Goal: Information Seeking & Learning: Learn about a topic

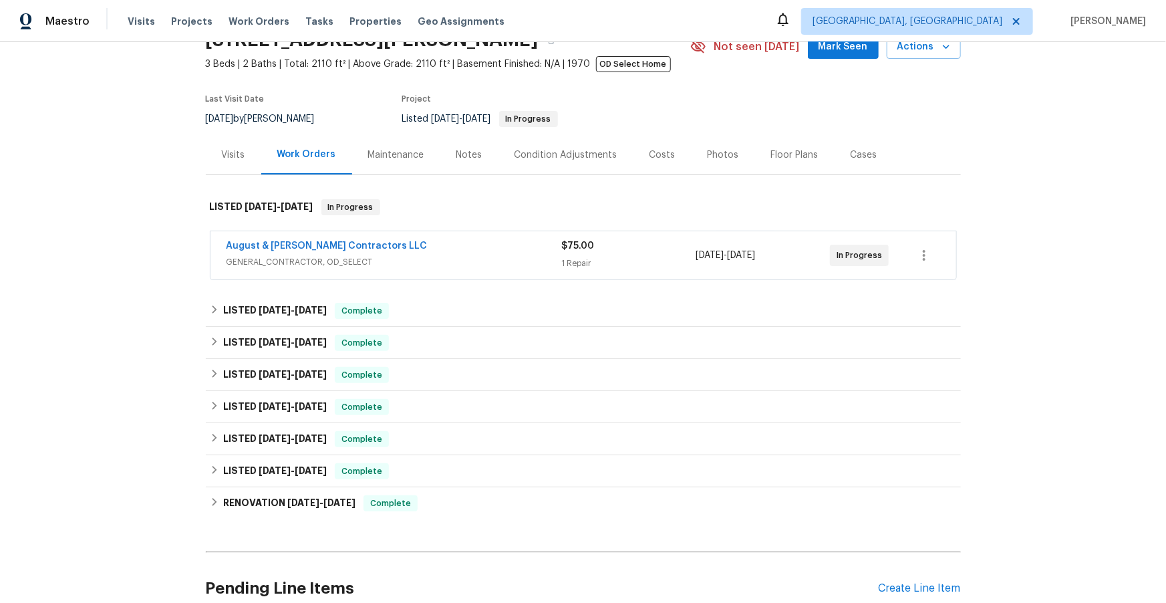
scroll to position [144, 0]
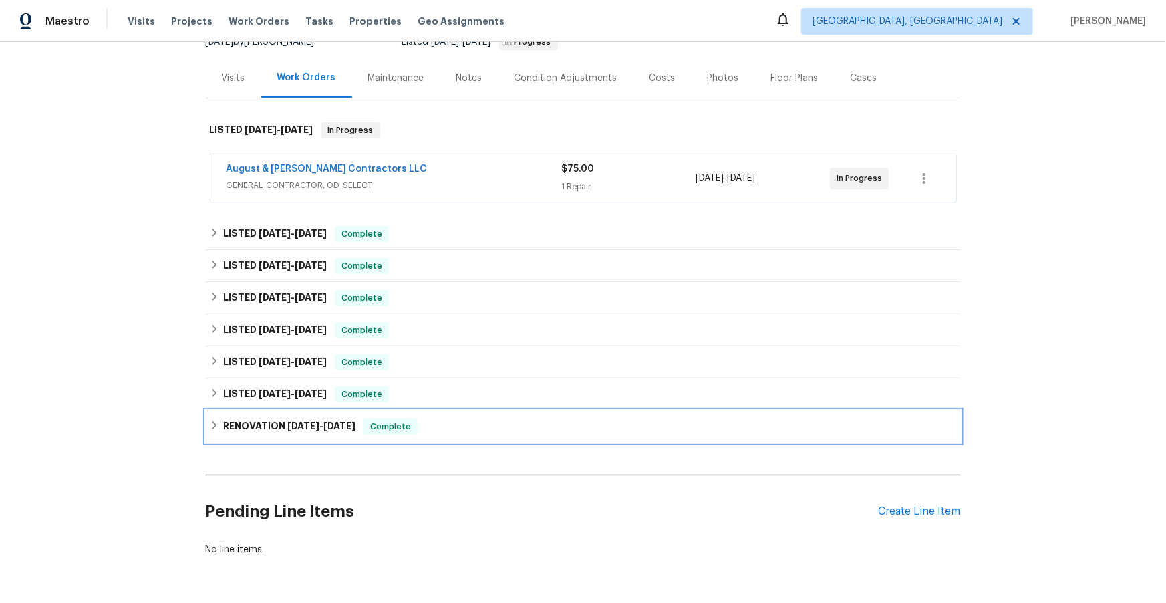
click at [273, 422] on h6 "RENOVATION [DATE] - [DATE]" at bounding box center [289, 426] width 132 height 16
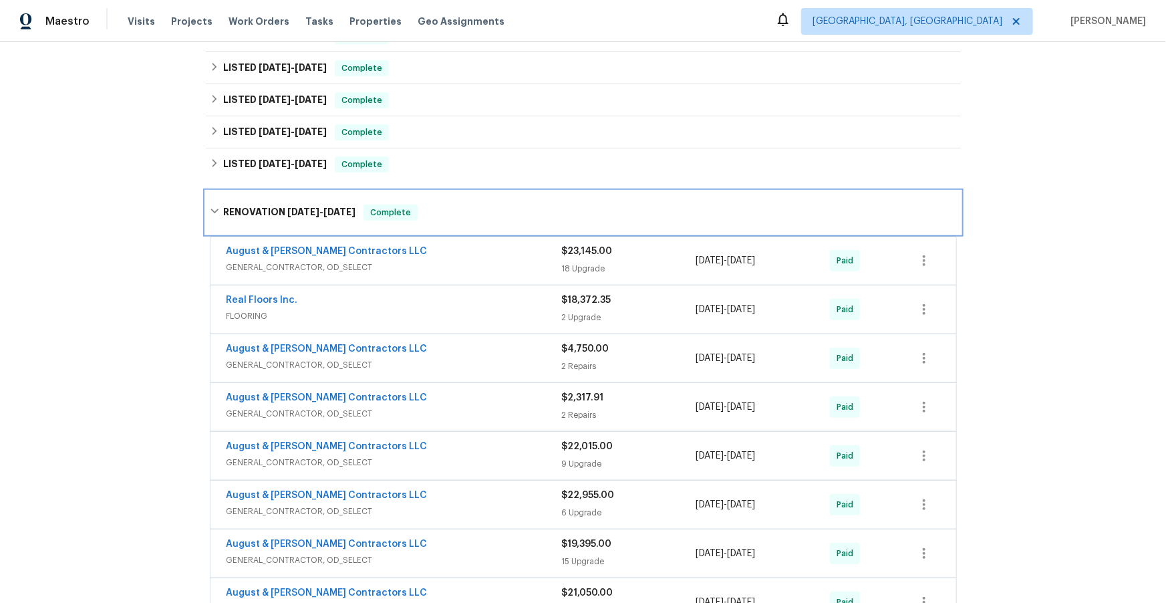
scroll to position [376, 0]
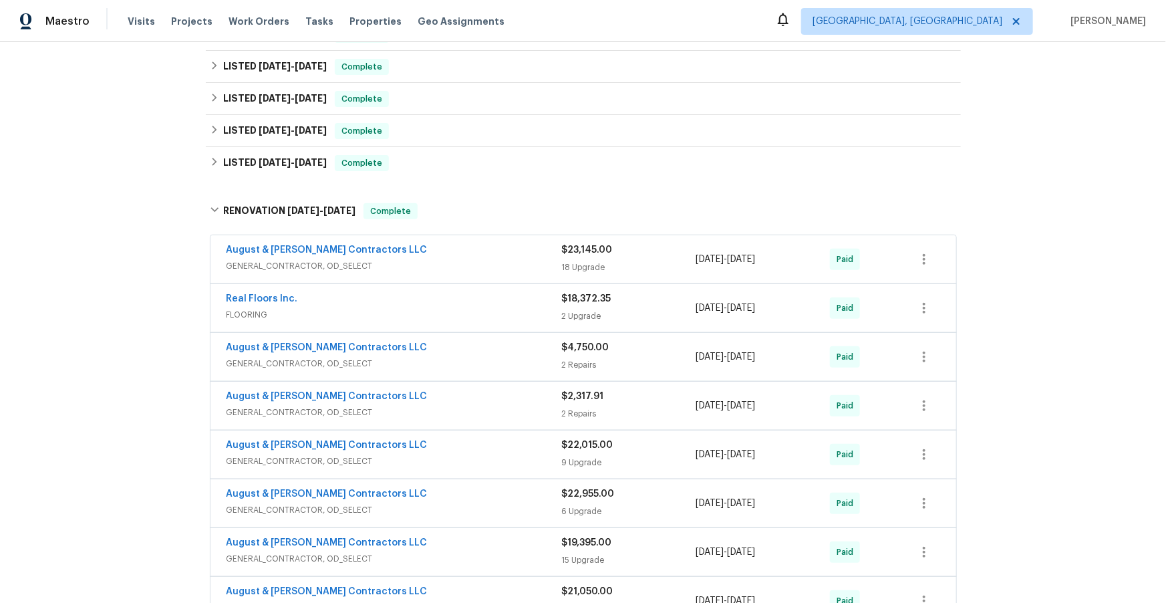
click at [449, 403] on div "August & [PERSON_NAME] Contractors LLC" at bounding box center [395, 398] width 336 height 16
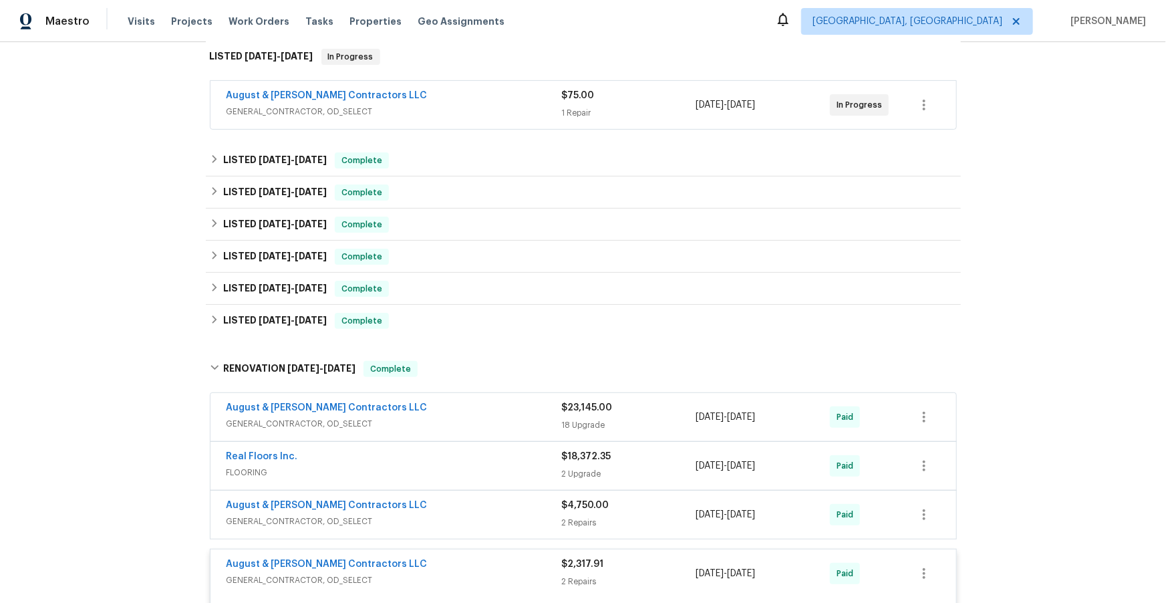
scroll to position [215, 0]
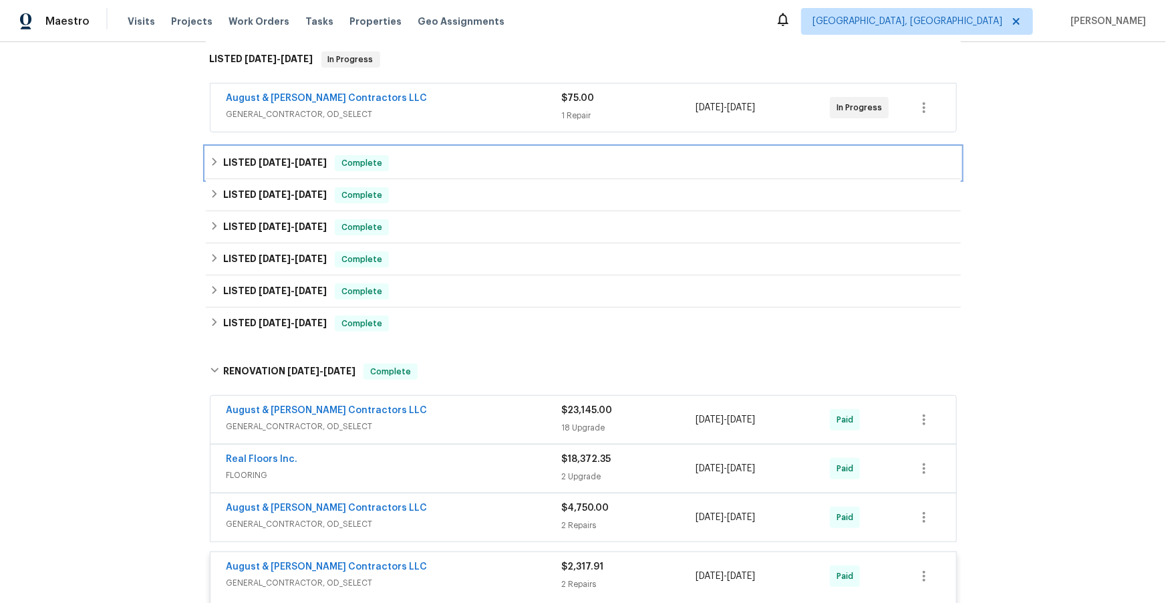
click at [297, 158] on span "[DATE]" at bounding box center [311, 162] width 32 height 9
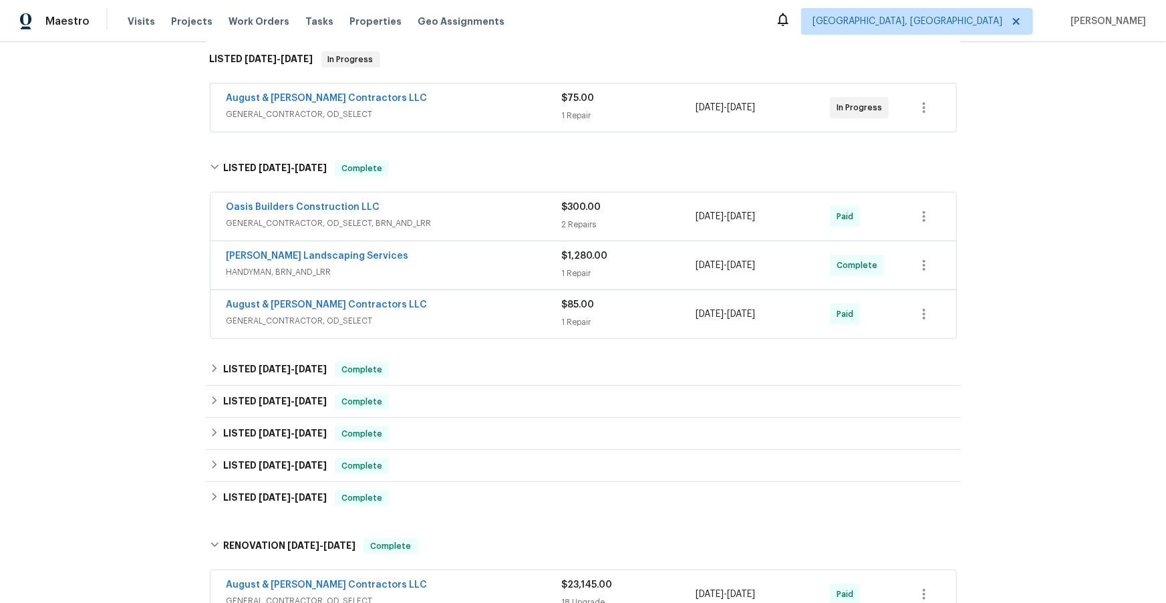
click at [445, 263] on div "[PERSON_NAME] Landscaping Services" at bounding box center [395, 257] width 336 height 16
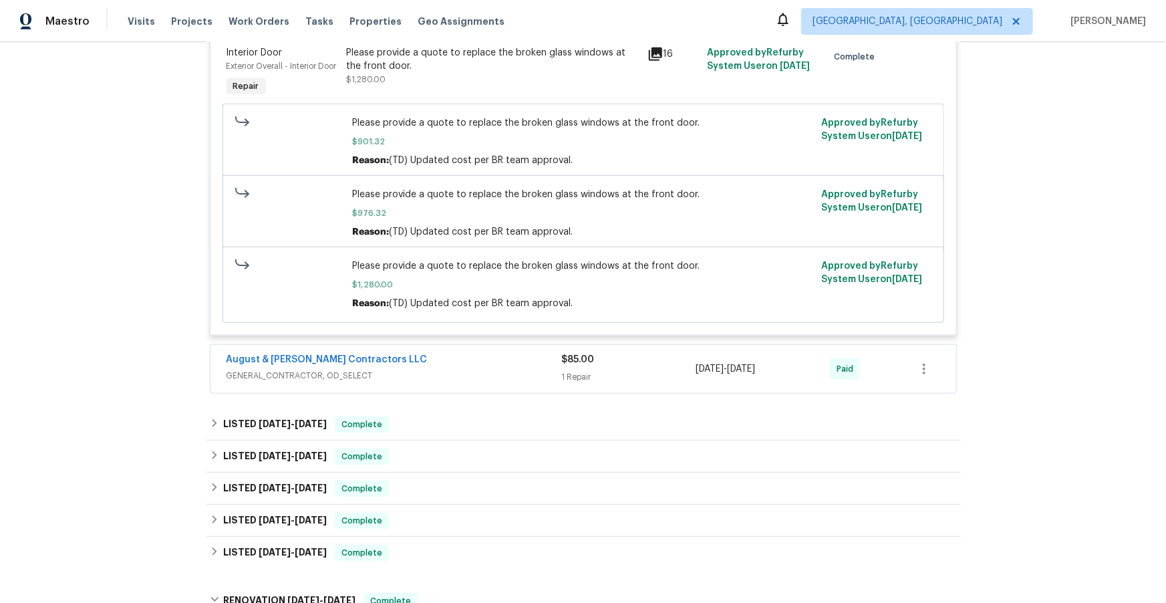
scroll to position [557, 0]
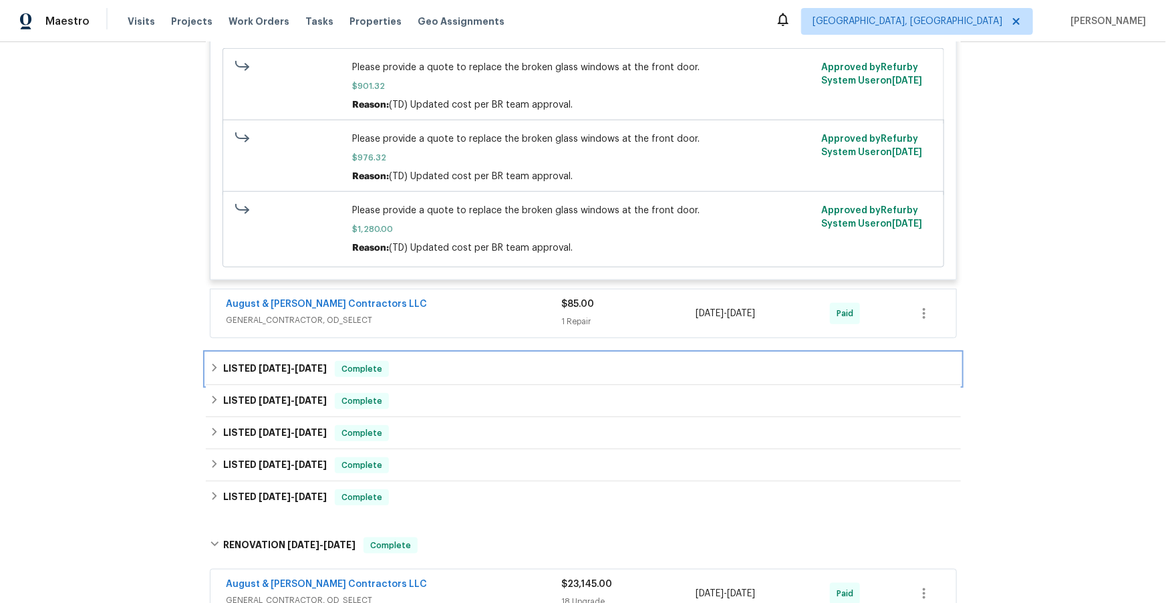
click at [313, 373] on span "[DATE]" at bounding box center [311, 368] width 32 height 9
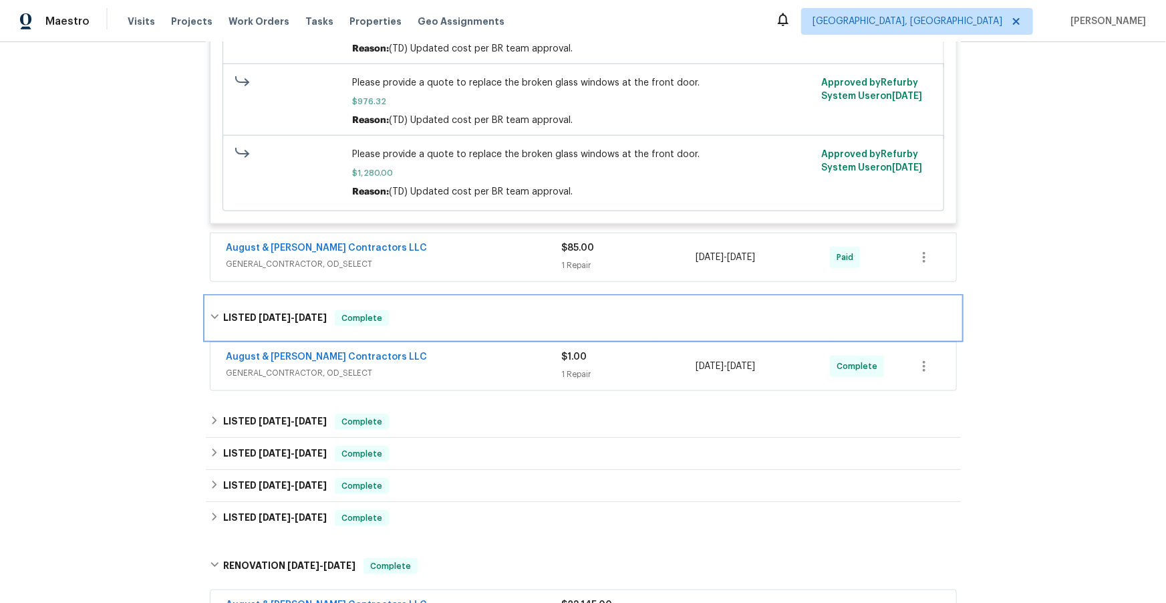
scroll to position [637, 0]
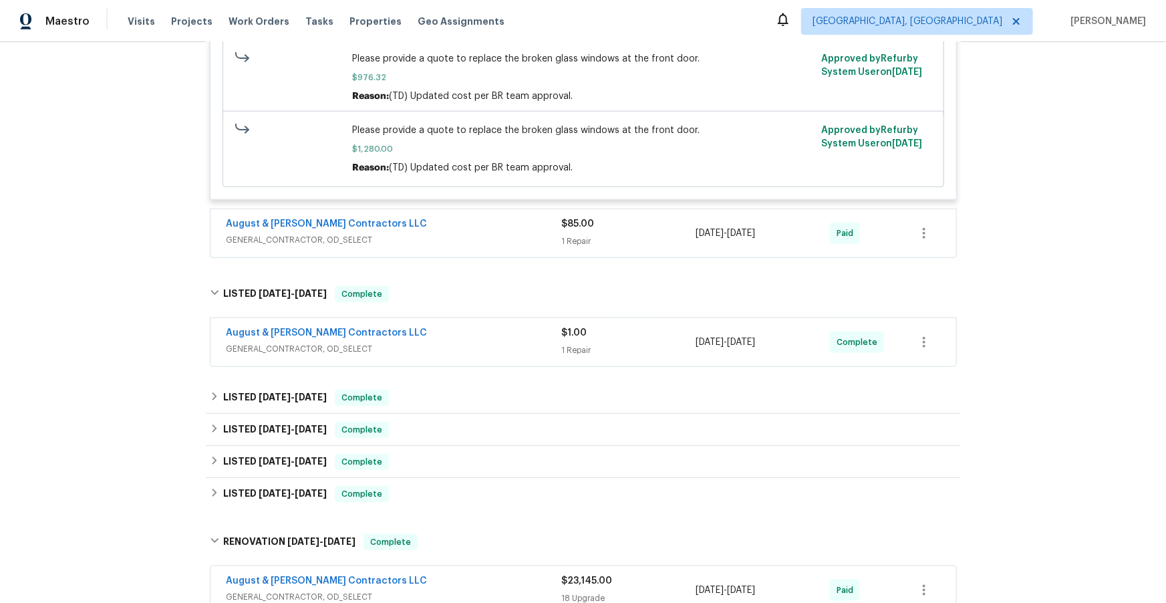
click at [437, 356] on span "GENERAL_CONTRACTOR, OD_SELECT" at bounding box center [395, 348] width 336 height 13
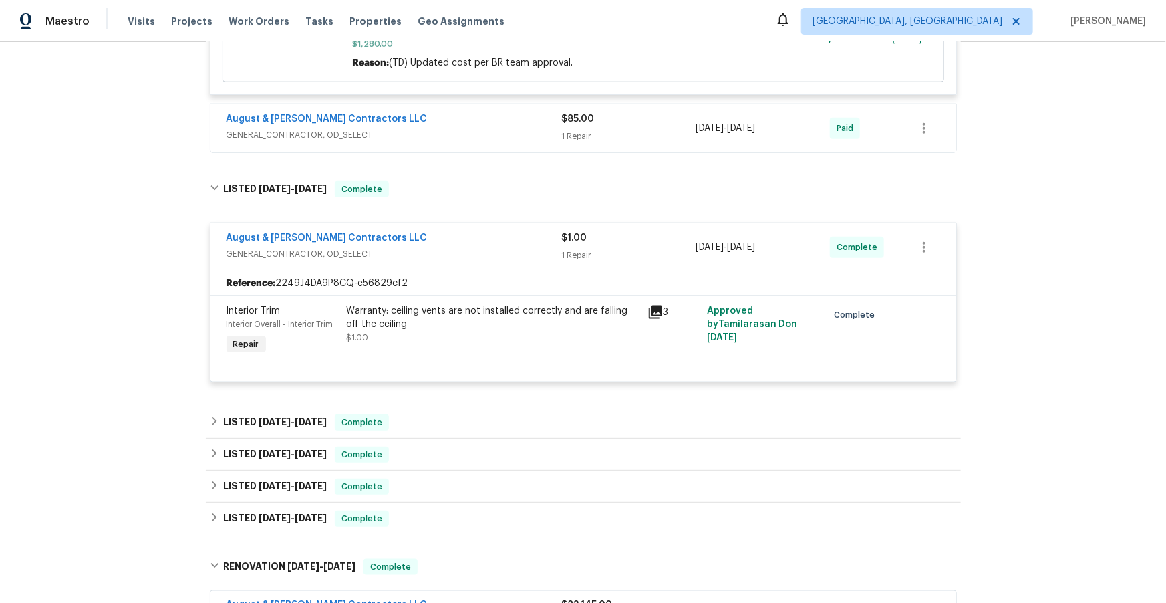
scroll to position [793, 0]
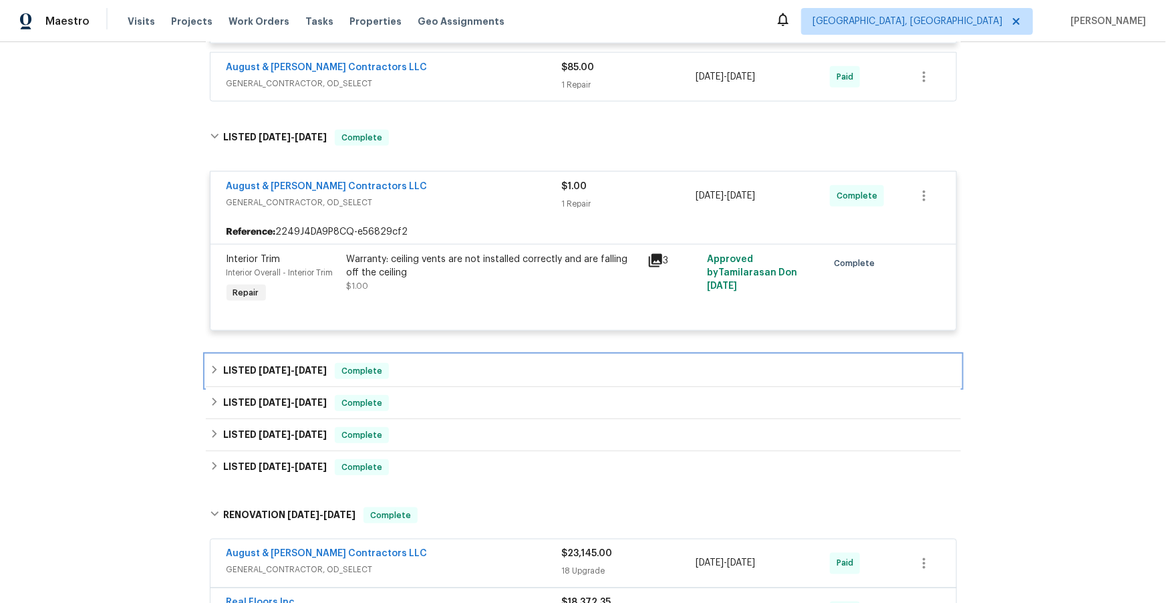
click at [275, 375] on span "[DATE]" at bounding box center [275, 370] width 32 height 9
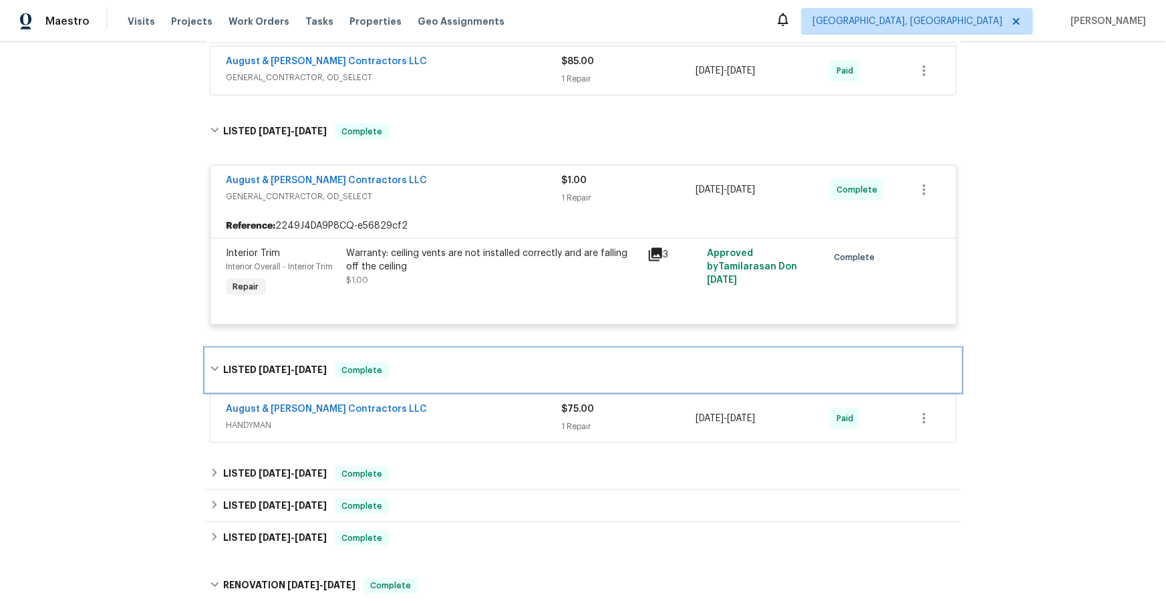
scroll to position [881, 0]
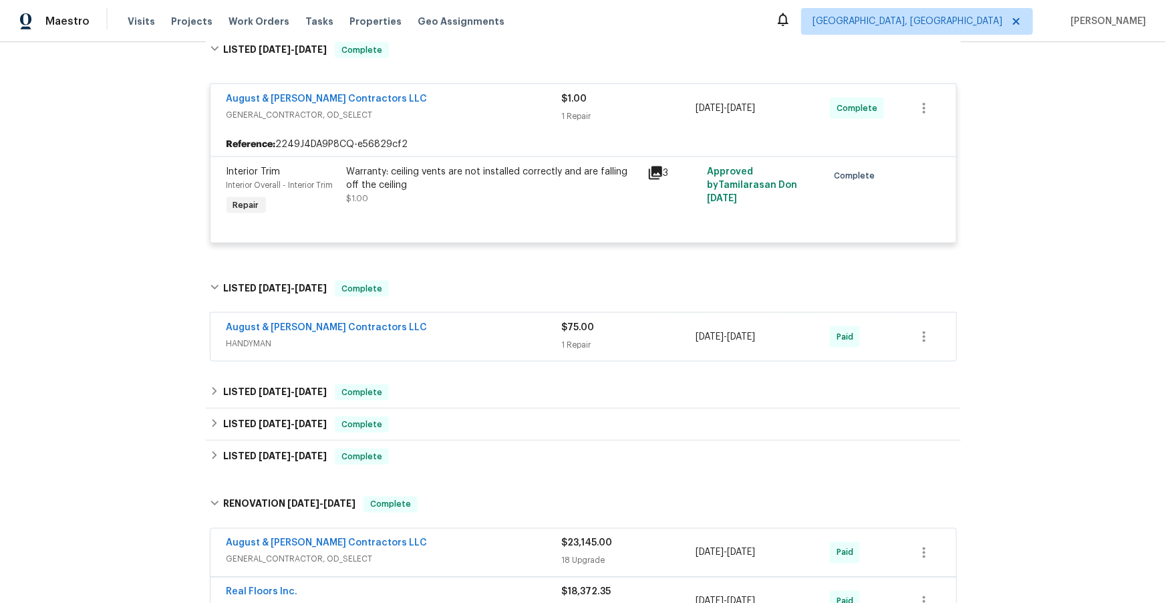
click at [461, 350] on span "HANDYMAN" at bounding box center [395, 343] width 336 height 13
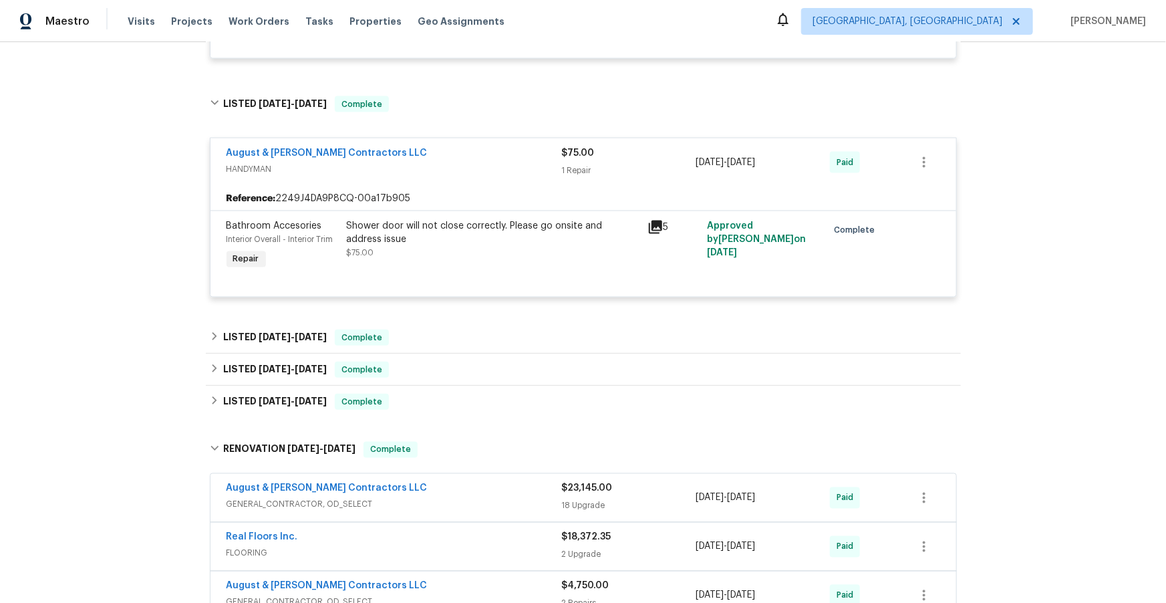
scroll to position [1073, 0]
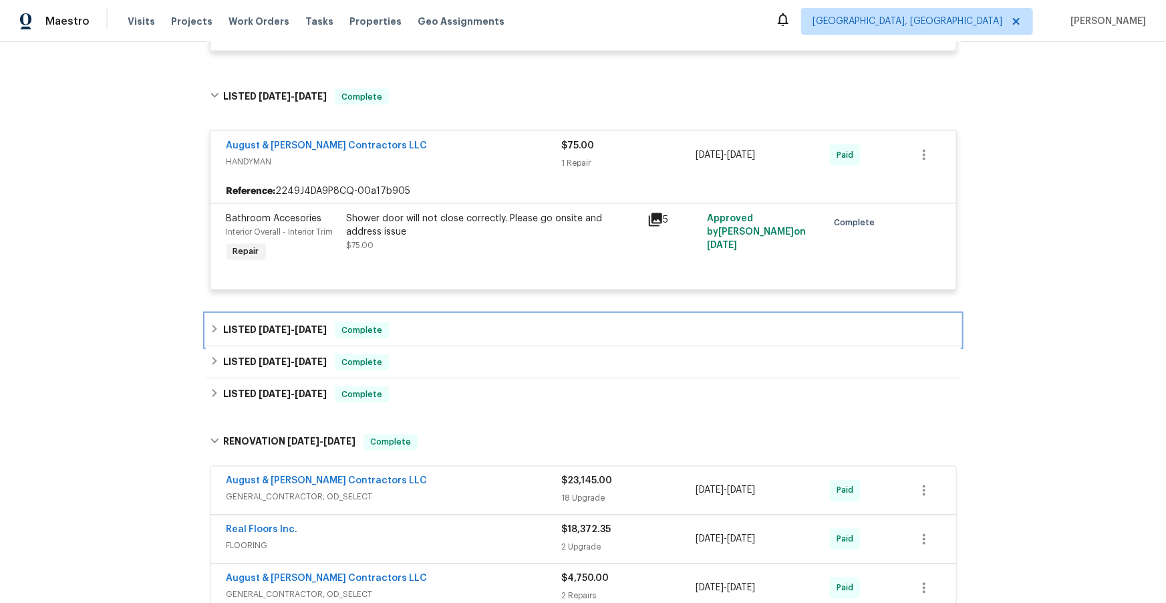
click at [303, 334] on span "[DATE]" at bounding box center [311, 329] width 32 height 9
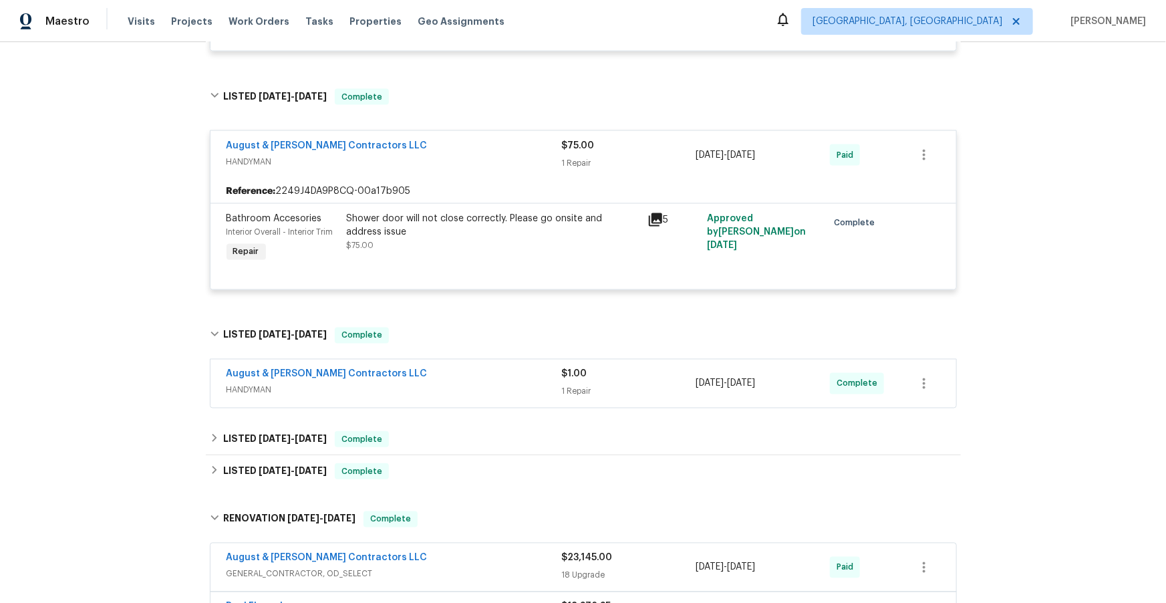
click at [441, 384] on div "August & [PERSON_NAME] Contractors LLC" at bounding box center [395, 376] width 336 height 16
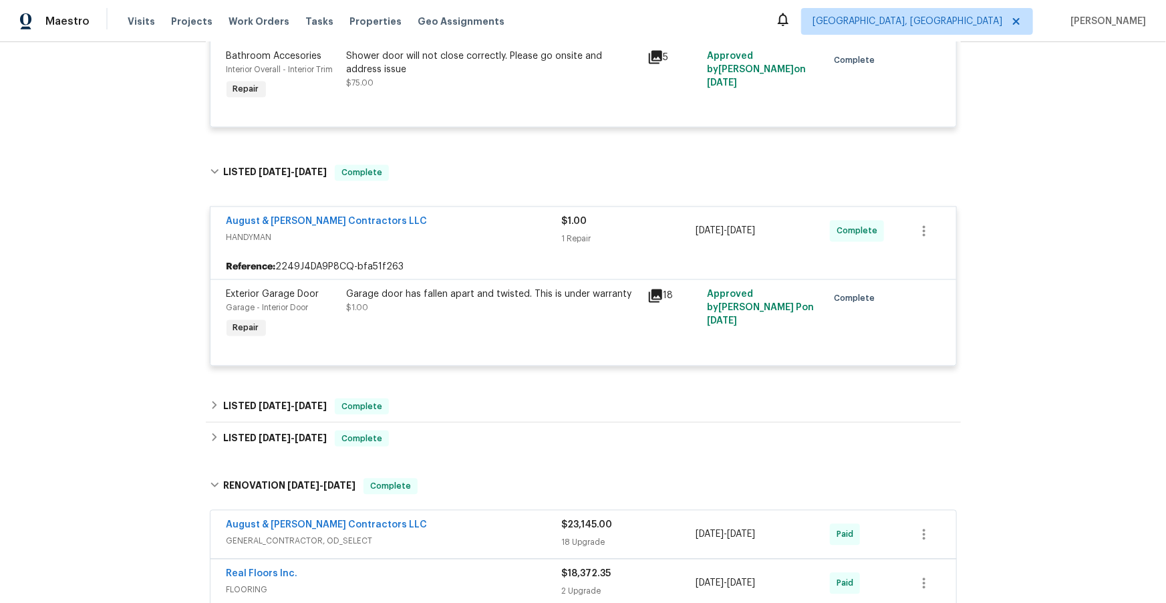
scroll to position [1314, 0]
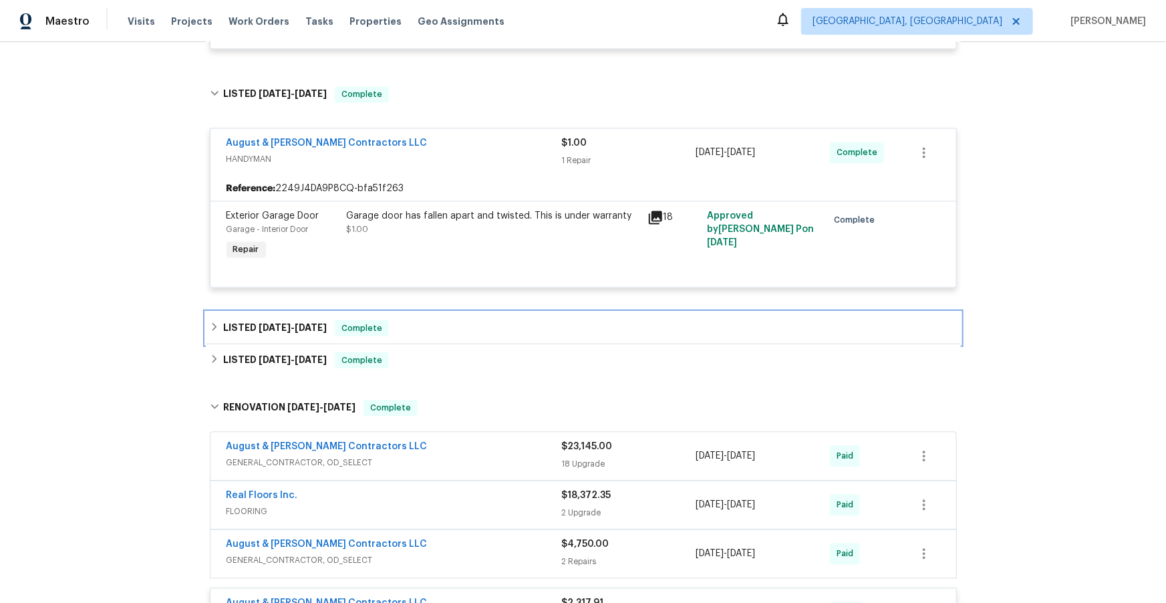
click at [281, 332] on span "[DATE]" at bounding box center [275, 327] width 32 height 9
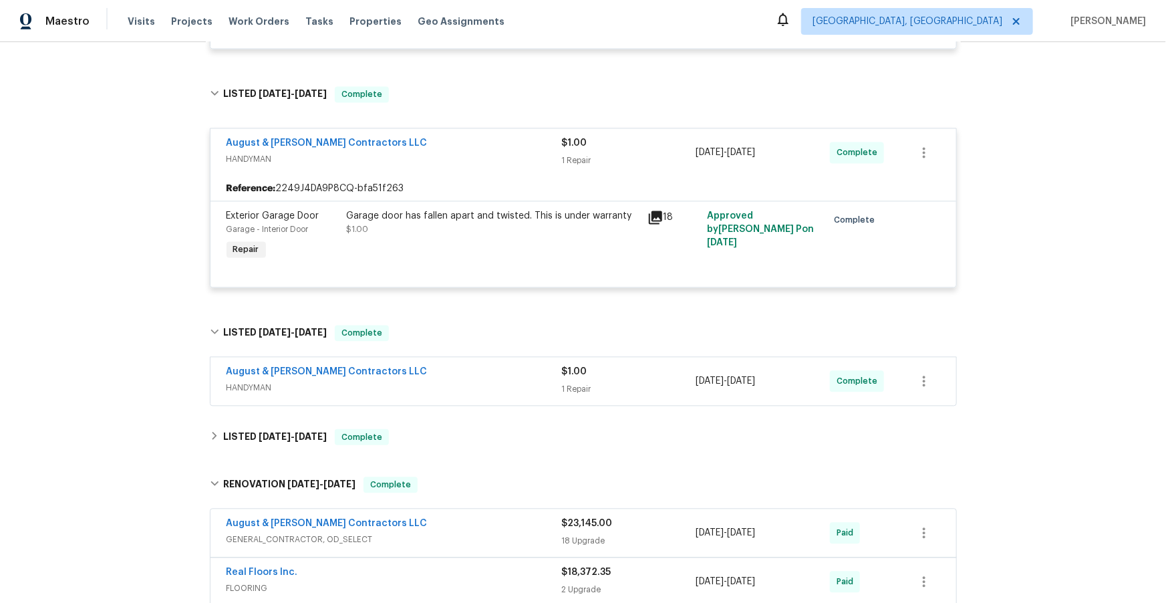
click at [477, 382] on div "August & [PERSON_NAME] Contractors LLC" at bounding box center [395, 374] width 336 height 16
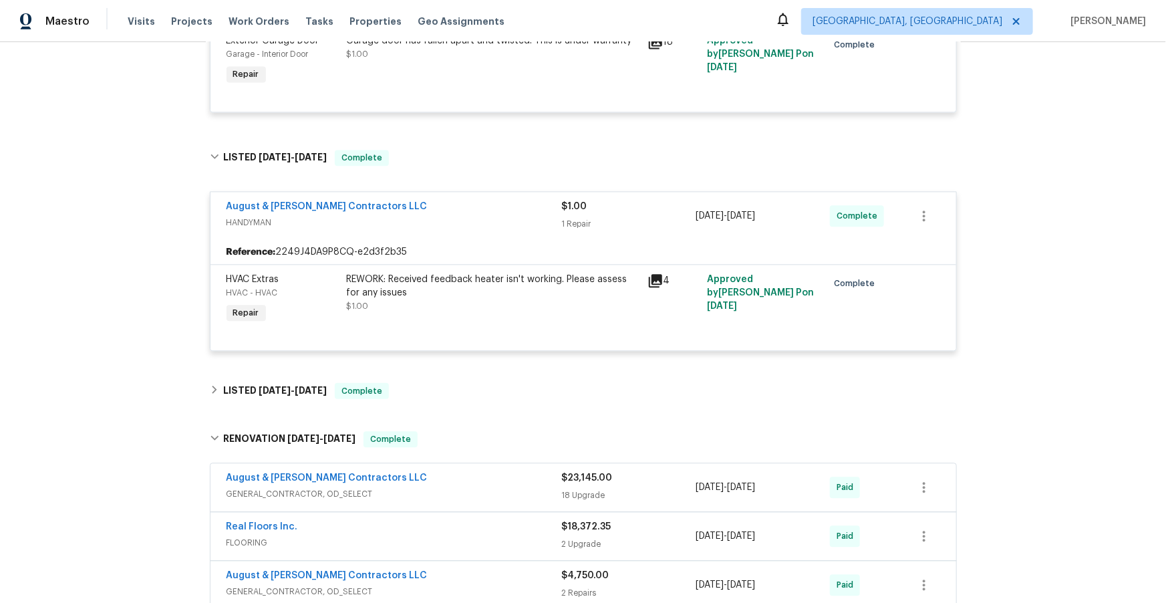
scroll to position [1491, 0]
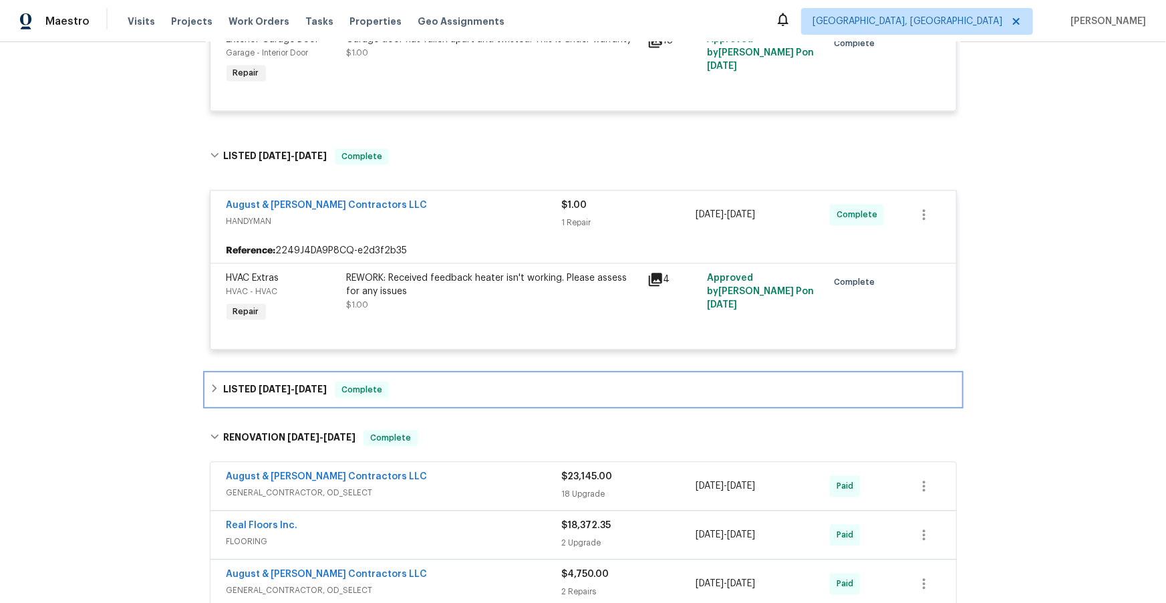
click at [310, 394] on span "[DATE]" at bounding box center [311, 388] width 32 height 9
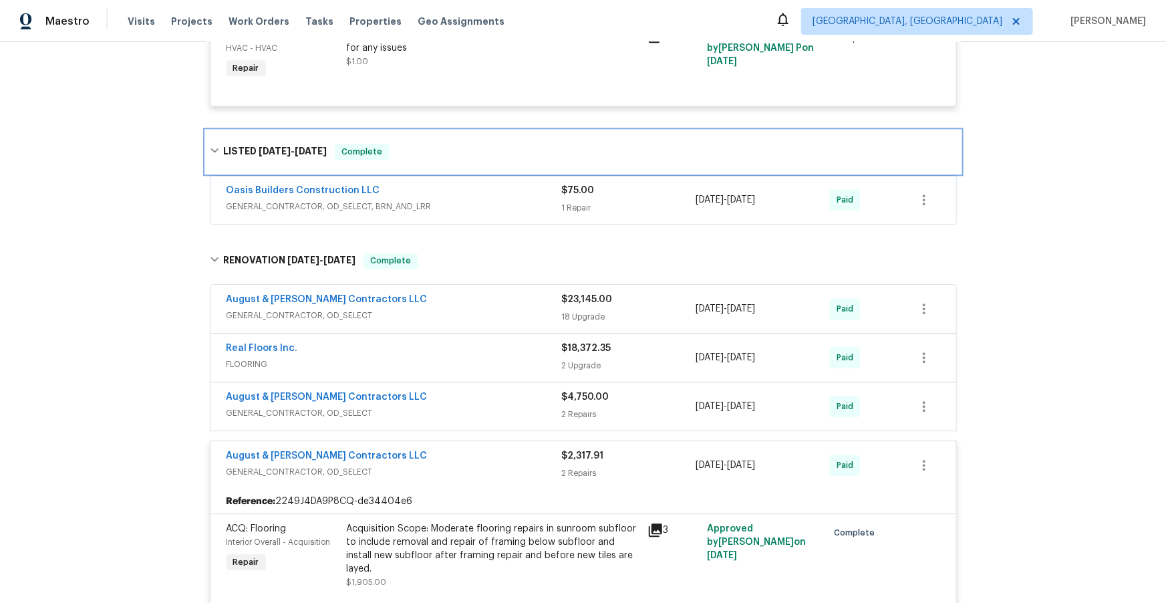
scroll to position [1753, 0]
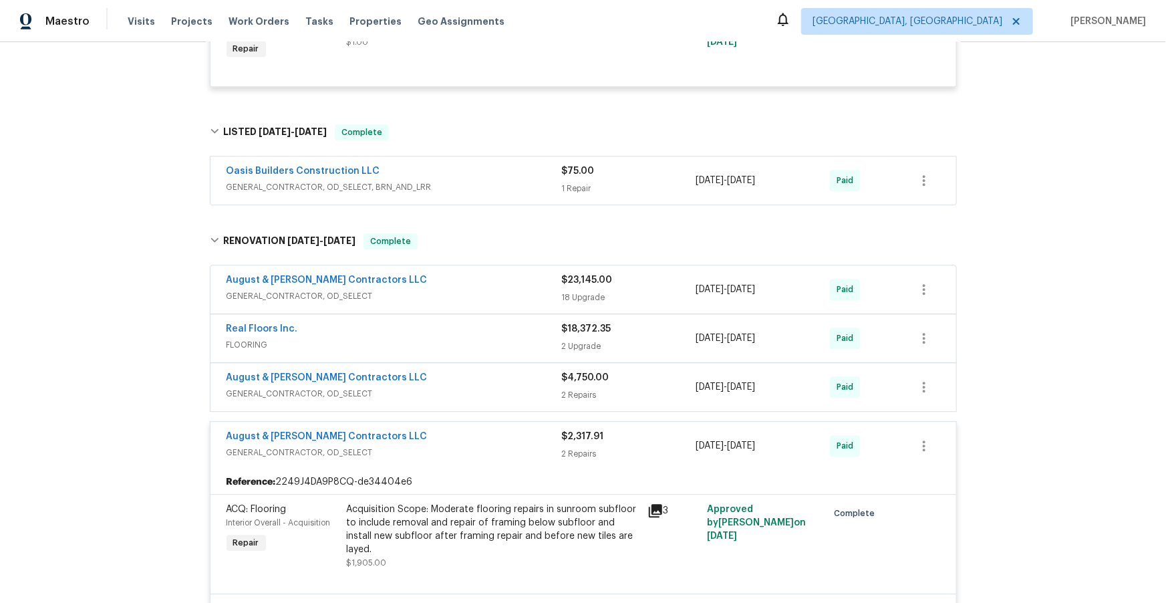
click at [446, 303] on span "GENERAL_CONTRACTOR, OD_SELECT" at bounding box center [395, 295] width 336 height 13
